Goal: Information Seeking & Learning: Learn about a topic

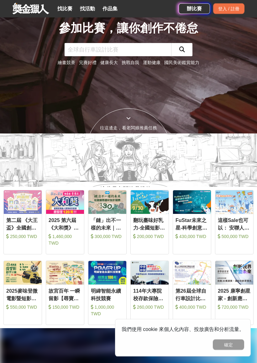
scroll to position [229, 0]
click at [60, 292] on div "故宮百年 一瞬留影【尋寶記】" at bounding box center [65, 294] width 33 height 14
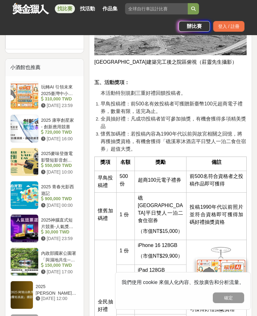
scroll to position [613, 0]
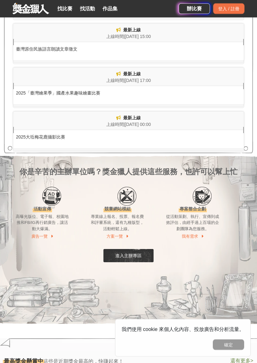
scroll to position [703, 0]
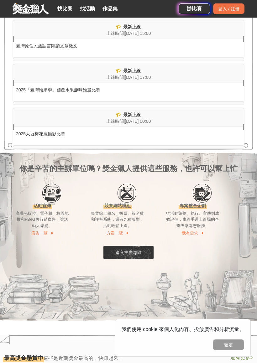
click at [72, 87] on div "2025「臺灣繪果季」國產水果趣味繪畫比賽" at bounding box center [128, 88] width 231 height 10
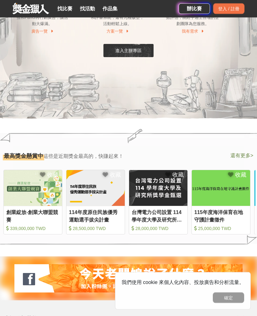
scroll to position [854, 0]
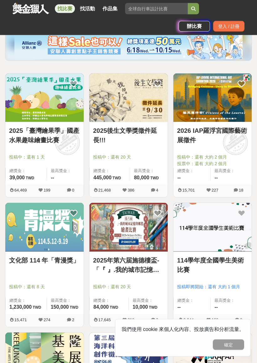
scroll to position [82, 0]
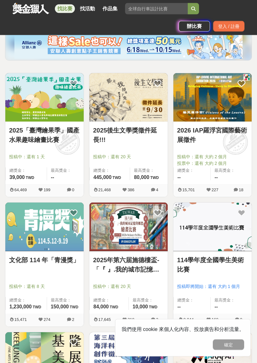
click at [120, 265] on link "2025年第六届施德樓盃-「『 』.我的城市記憶與鄉愁」繪畫比賽" at bounding box center [128, 264] width 71 height 19
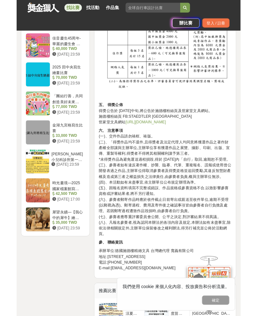
scroll to position [805, 0]
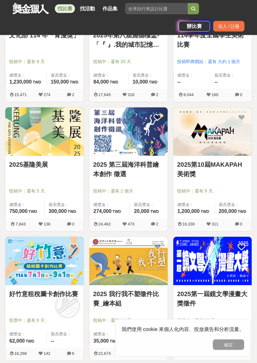
scroll to position [307, 0]
click at [45, 165] on link "2025基隆美展" at bounding box center [44, 164] width 71 height 9
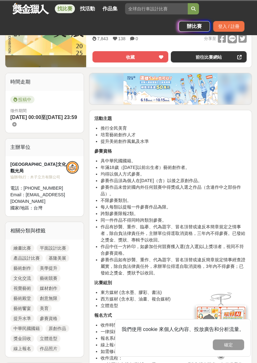
scroll to position [123, 0]
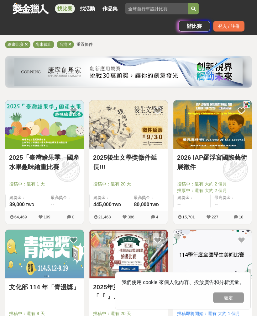
click at [188, 161] on link "2026 IAP羅浮宮國際藝術展徵件" at bounding box center [212, 162] width 71 height 19
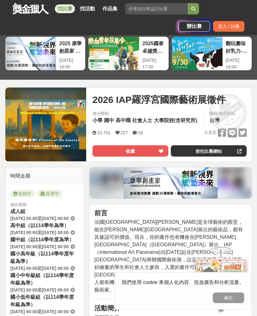
scroll to position [26, 0]
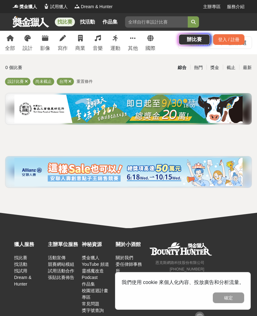
click at [80, 106] on img at bounding box center [128, 109] width 228 height 28
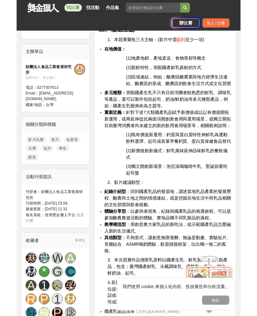
scroll to position [426, 0]
